Goal: Find specific fact

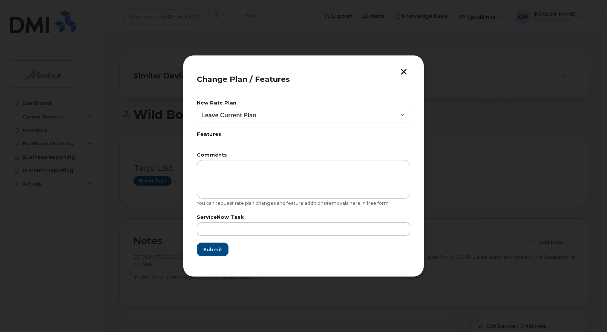
scroll to position [264, 0]
click at [402, 70] on button "button" at bounding box center [403, 73] width 11 height 8
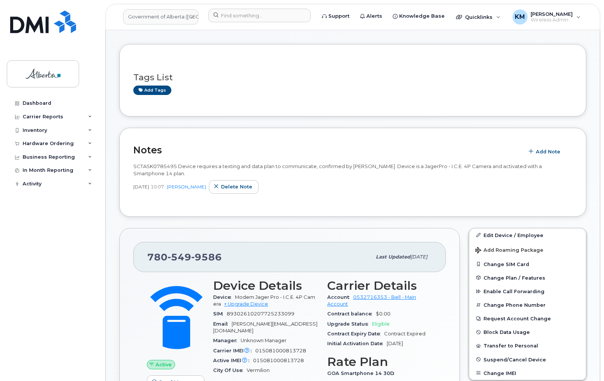
scroll to position [80, 0]
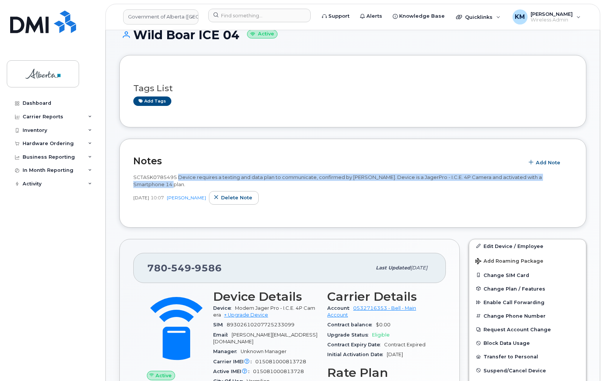
drag, startPoint x: 178, startPoint y: 177, endPoint x: 180, endPoint y: 183, distance: 6.6
click at [180, 183] on div "SCTASK0785495 Device requires a texting and data plan to communicate, confirmed…" at bounding box center [352, 181] width 439 height 14
copy span "Device requires a texting and data plan to communicate, confirmed by [PERSON_NA…"
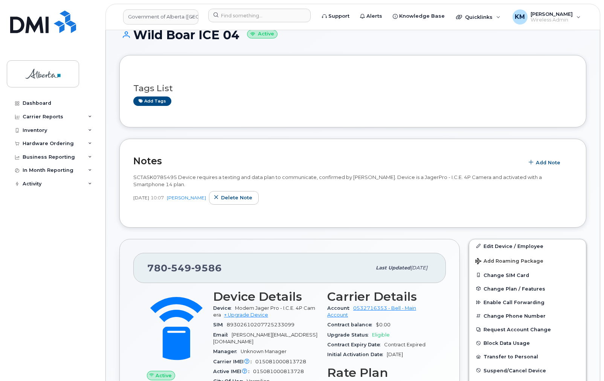
click at [6, 231] on div "Dashboard Carrier Reports Monthly Billing Data Daily Data Pooling Data Behavior…" at bounding box center [51, 190] width 102 height 381
click at [236, 14] on input at bounding box center [259, 16] width 103 height 14
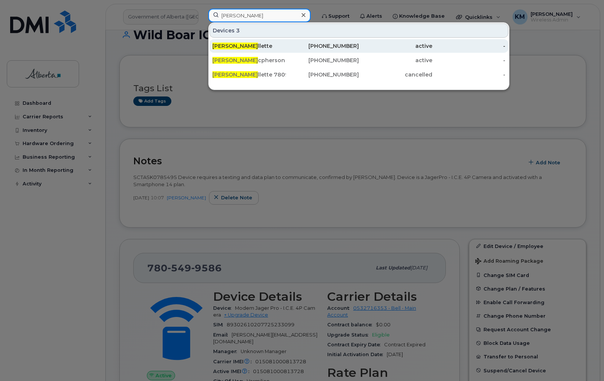
type input "[PERSON_NAME]"
click at [235, 46] on span "[PERSON_NAME]" at bounding box center [236, 46] width 46 height 7
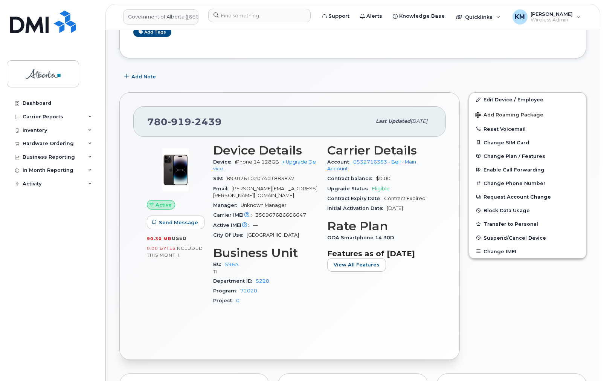
scroll to position [90, 0]
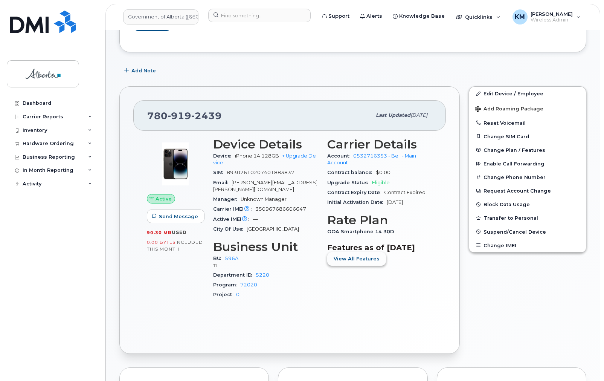
click at [335, 262] on span "View All Features" at bounding box center [357, 258] width 46 height 7
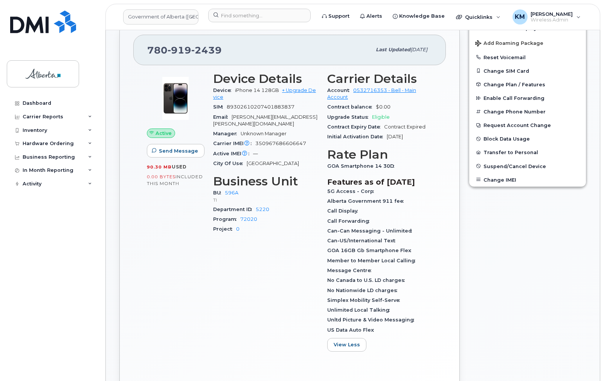
scroll to position [30, 0]
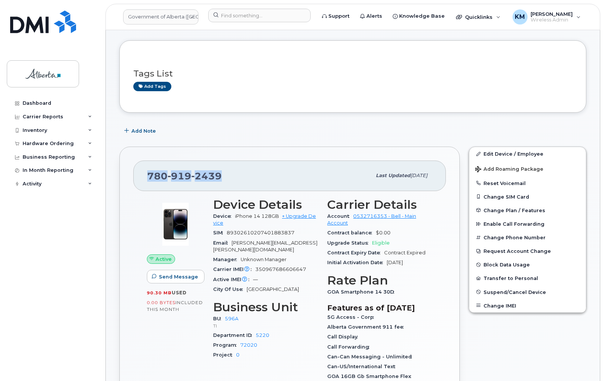
drag, startPoint x: 225, startPoint y: 176, endPoint x: 141, endPoint y: 176, distance: 83.7
click at [141, 176] on div "[PHONE_NUMBER] Last updated [DATE]" at bounding box center [289, 176] width 313 height 30
copy span "780 919 2439"
